Goal: Find specific page/section: Find specific page/section

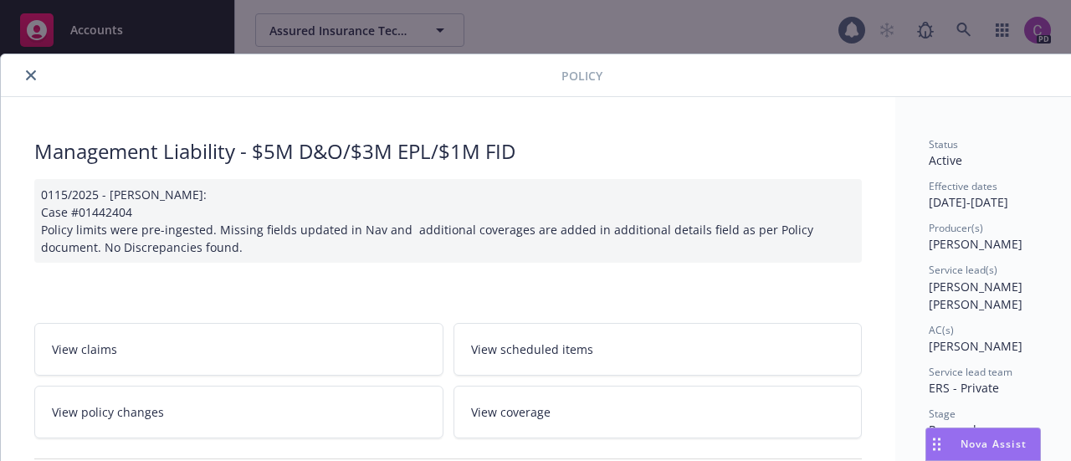
scroll to position [50, 0]
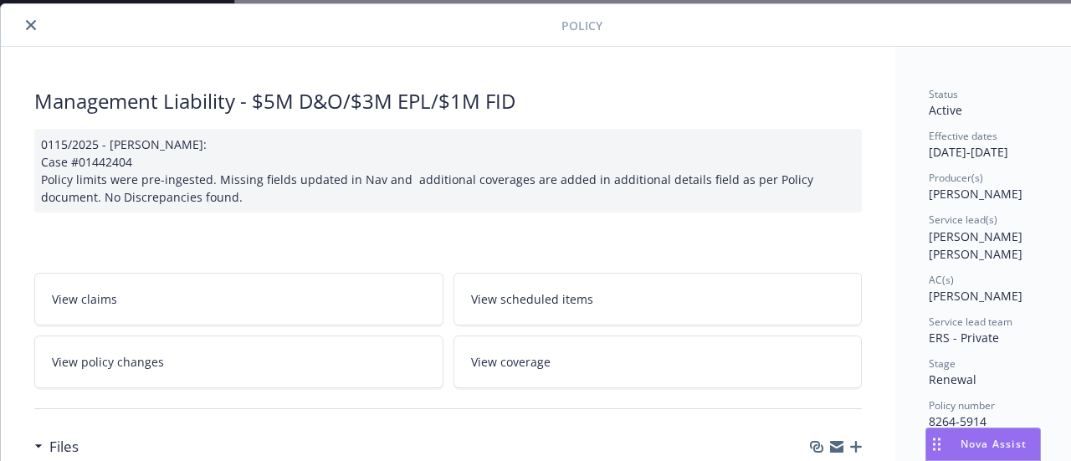
click at [35, 28] on icon "close" at bounding box center [31, 25] width 10 height 10
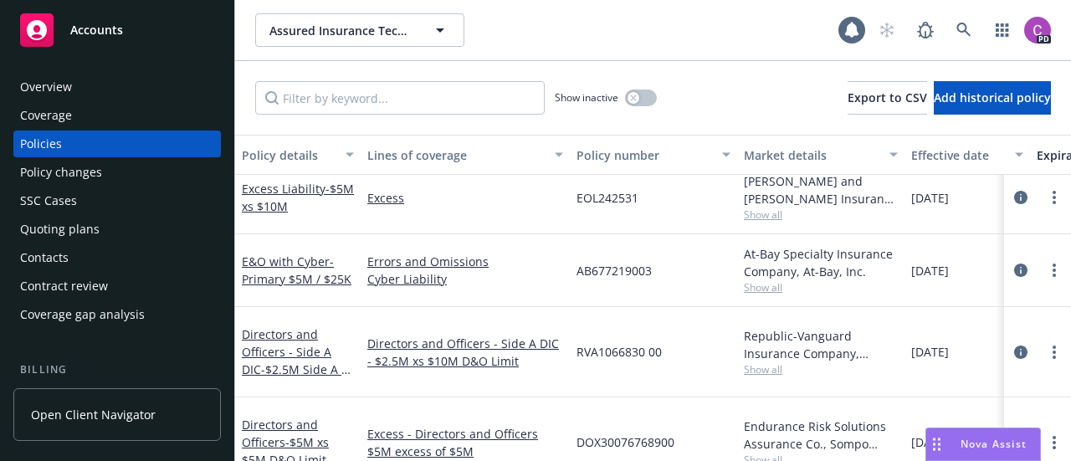
scroll to position [422, 0]
